Goal: Task Accomplishment & Management: Manage account settings

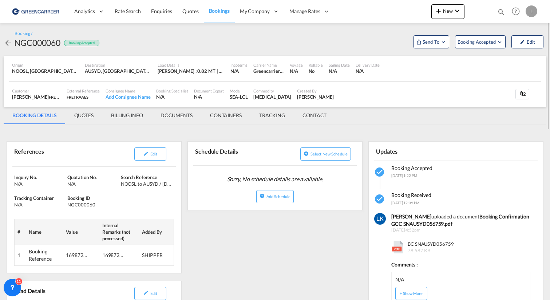
click at [230, 9] on link "Bookings" at bounding box center [219, 12] width 31 height 24
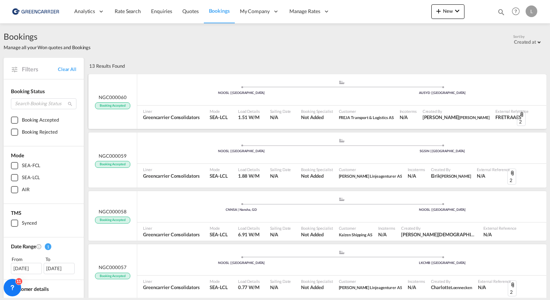
click at [188, 94] on div "NOOSL | Oslo" at bounding box center [241, 93] width 201 height 5
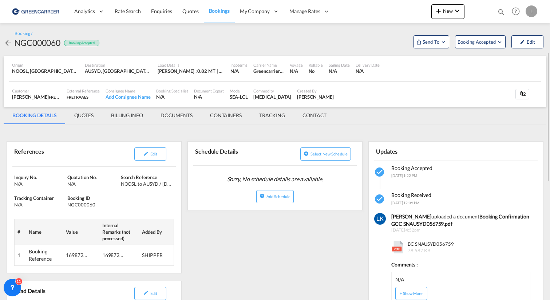
scroll to position [36, 0]
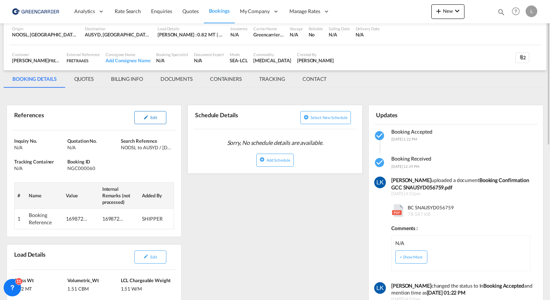
click at [152, 118] on span "Edit" at bounding box center [153, 117] width 7 height 5
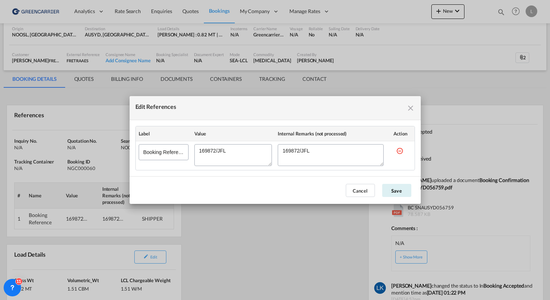
click at [368, 199] on md-dialog-actions "Cancel Save" at bounding box center [275, 190] width 291 height 28
click at [362, 194] on button "Cancel" at bounding box center [360, 190] width 29 height 13
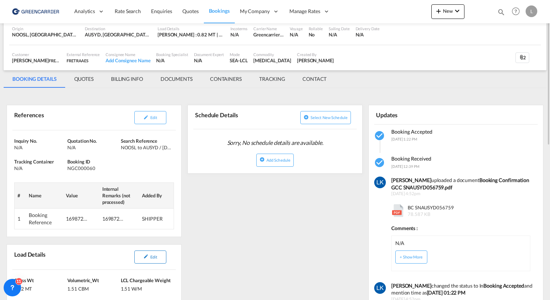
click at [159, 261] on button "Edit" at bounding box center [150, 256] width 32 height 13
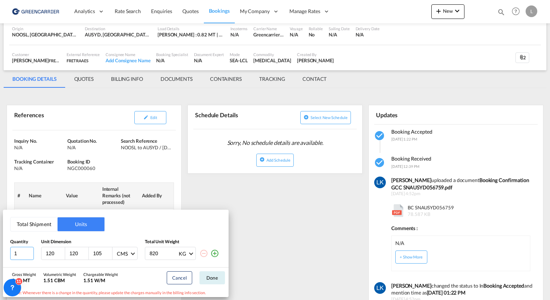
drag, startPoint x: 21, startPoint y: 256, endPoint x: -15, endPoint y: 256, distance: 35.7
click at [0, 256] on html "Analytics Reports Dashboard Rate Search Enquiries Quotes" at bounding box center [275, 150] width 550 height 300
type input "2"
click at [214, 278] on button "Done" at bounding box center [211, 277] width 25 height 13
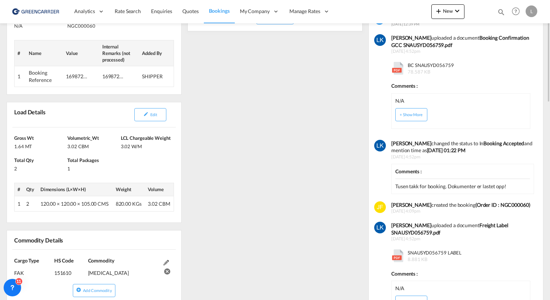
scroll to position [69, 0]
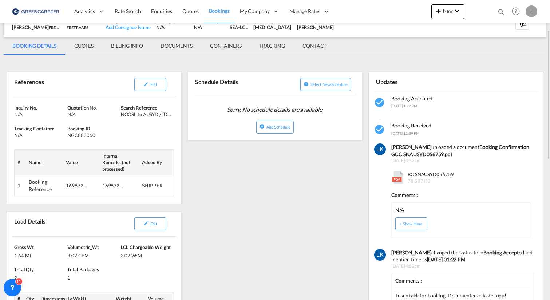
click at [211, 12] on span "Bookings" at bounding box center [219, 11] width 21 height 6
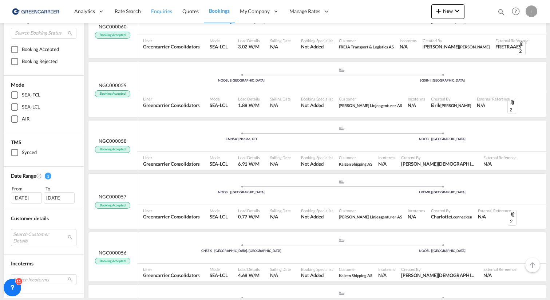
scroll to position [73, 0]
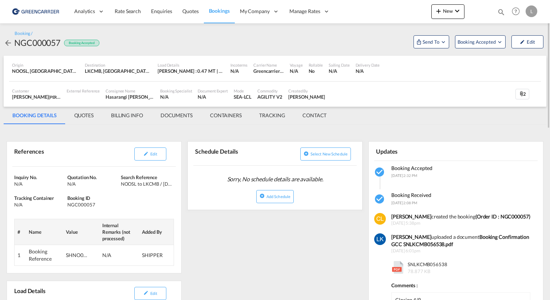
click at [86, 255] on div "SHNO00075709" at bounding box center [77, 254] width 22 height 7
click at [140, 151] on button "Edit" at bounding box center [150, 153] width 32 height 13
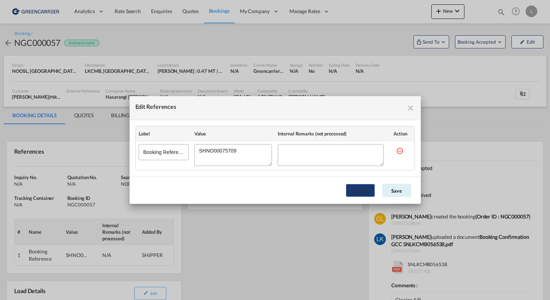
click at [363, 191] on button "Cancel" at bounding box center [360, 190] width 29 height 13
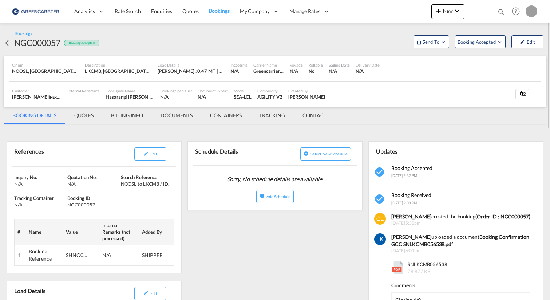
scroll to position [146, 0]
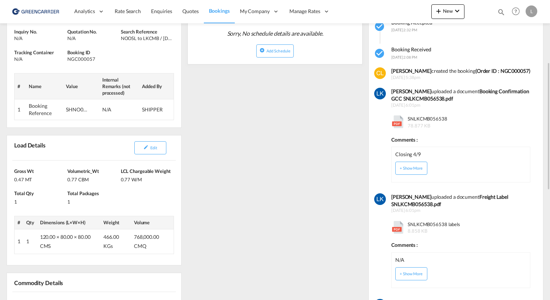
drag, startPoint x: 450, startPoint y: 110, endPoint x: 402, endPoint y: 110, distance: 47.7
click at [402, 108] on span "28th August 2025, 6:01pm" at bounding box center [462, 105] width 143 height 6
drag, startPoint x: 402, startPoint y: 110, endPoint x: 404, endPoint y: 124, distance: 14.7
click at [404, 124] on div "SNLKCMB056538 78.877 KB" at bounding box center [460, 120] width 139 height 17
copy span "SNLKCMB056538"
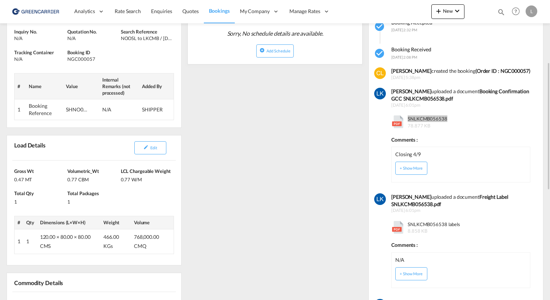
scroll to position [0, 0]
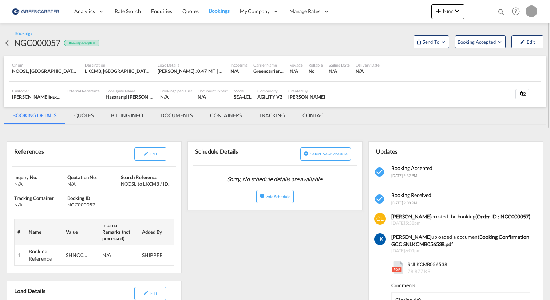
click at [182, 119] on md-tab-item "DOCUMENTS" at bounding box center [176, 115] width 49 height 17
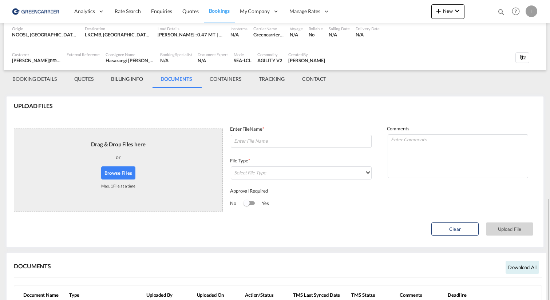
scroll to position [139, 0]
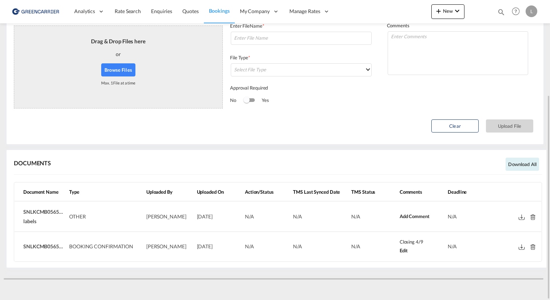
click at [522, 246] on md-icon at bounding box center [522, 246] width 6 height 5
